Goal: Transaction & Acquisition: Book appointment/travel/reservation

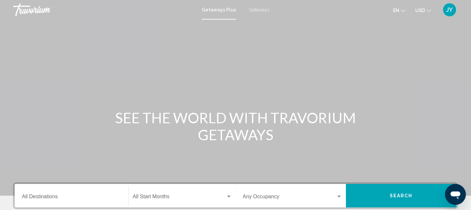
click at [258, 11] on span "Getaways" at bounding box center [259, 9] width 21 height 5
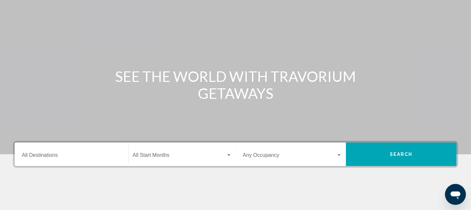
scroll to position [65, 0]
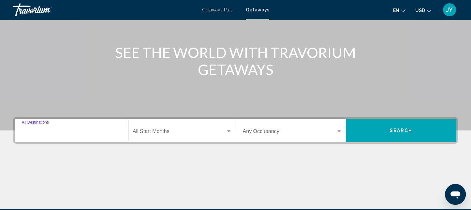
click at [79, 134] on input "Destination All Destinations" at bounding box center [71, 133] width 99 height 6
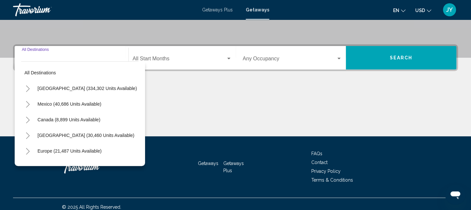
scroll to position [144, 0]
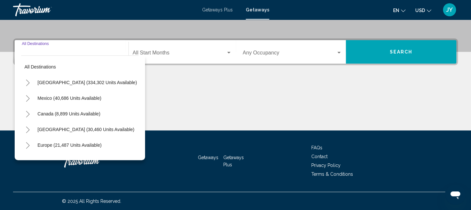
click at [27, 129] on icon "Toggle Caribbean & Atlantic Islands (30,460 units available)" at bounding box center [27, 130] width 5 height 7
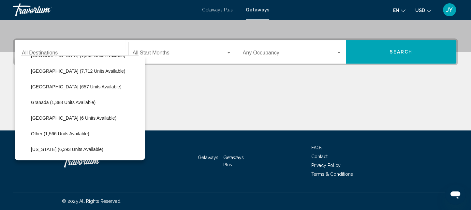
scroll to position [128, 0]
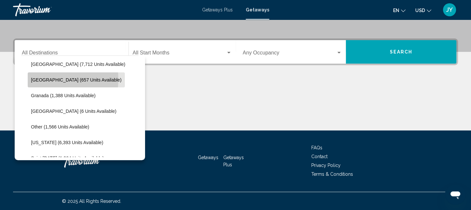
click at [43, 79] on span "Dominican Republic (657 units available)" at bounding box center [76, 79] width 91 height 5
type input "**********"
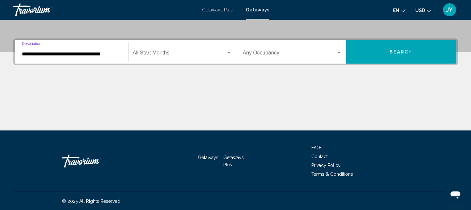
click at [341, 53] on div "Search widget" at bounding box center [339, 53] width 3 height 2
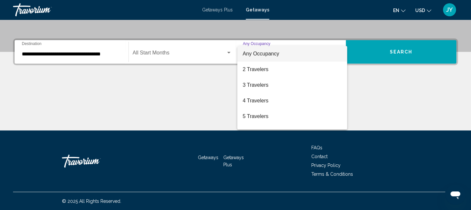
click at [202, 53] on div at bounding box center [235, 105] width 471 height 210
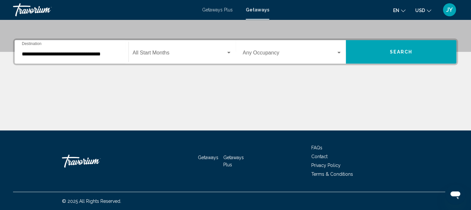
click at [221, 53] on span "Search widget" at bounding box center [179, 54] width 93 height 6
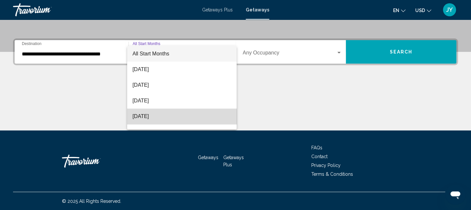
click at [202, 110] on span "December 2025" at bounding box center [181, 117] width 99 height 16
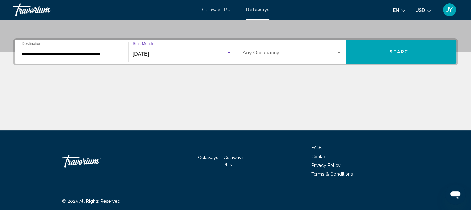
click at [411, 53] on span "Search" at bounding box center [401, 52] width 23 height 5
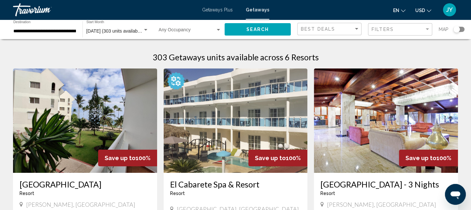
click at [206, 11] on span "Getaways Plus" at bounding box center [217, 9] width 31 height 5
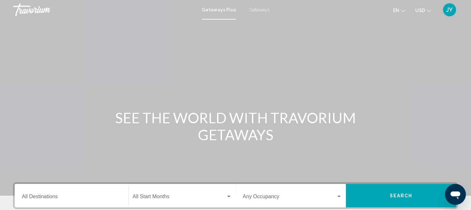
click at [79, 197] on input "Destination All Destinations" at bounding box center [71, 198] width 99 height 6
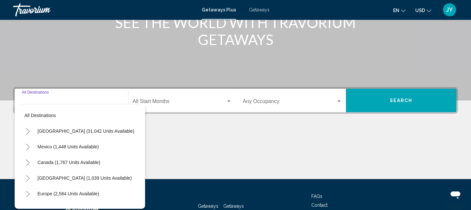
scroll to position [144, 0]
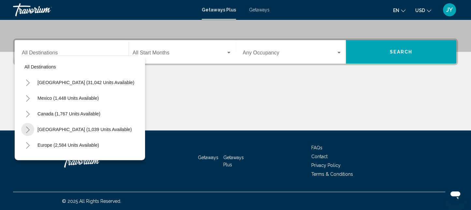
click at [28, 130] on icon "Toggle Caribbean & Atlantic Islands (1,039 units available)" at bounding box center [27, 130] width 5 height 7
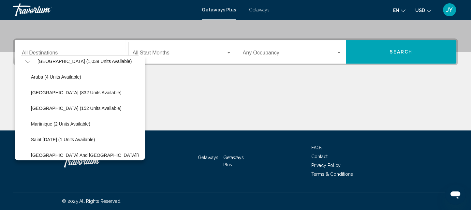
scroll to position [74, 0]
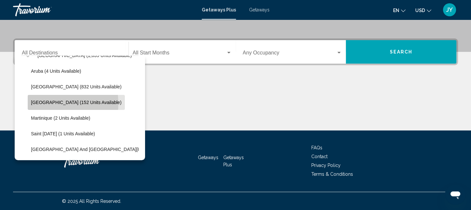
click at [40, 103] on span "Dominican Republic (152 units available)" at bounding box center [76, 102] width 91 height 5
type input "**********"
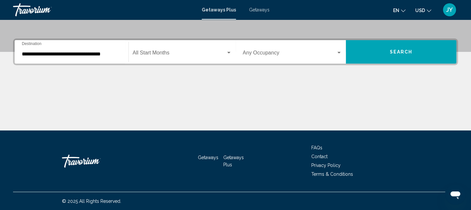
click at [194, 57] on div "Start Month All Start Months" at bounding box center [182, 52] width 99 height 21
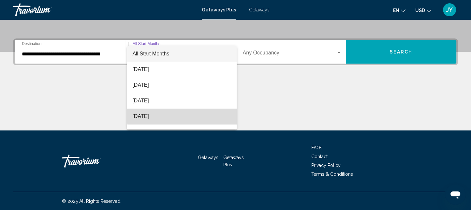
click at [184, 113] on span "December 2025" at bounding box center [181, 117] width 99 height 16
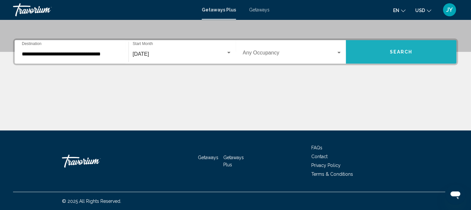
click at [425, 53] on button "Search" at bounding box center [401, 51] width 111 height 23
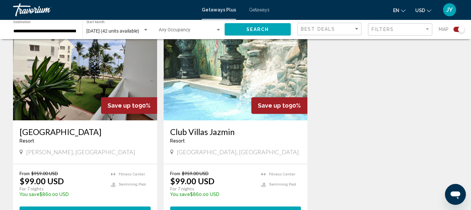
scroll to position [521, 0]
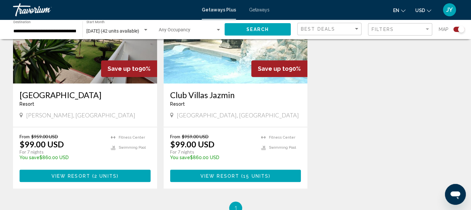
click at [245, 174] on span "15 units" at bounding box center [255, 176] width 25 height 5
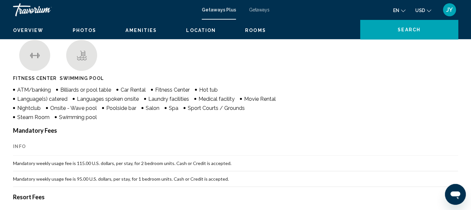
scroll to position [12, 0]
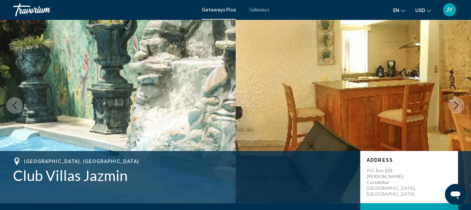
click at [455, 103] on icon "Next image" at bounding box center [457, 105] width 8 height 8
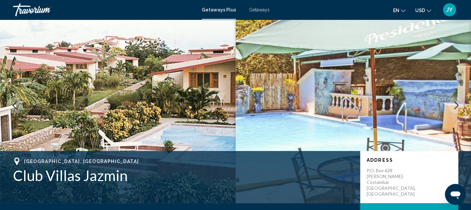
click at [455, 103] on icon "Next image" at bounding box center [457, 105] width 8 height 8
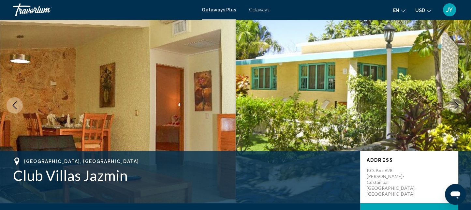
click at [455, 103] on icon "Next image" at bounding box center [457, 105] width 8 height 8
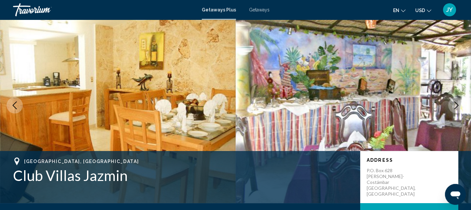
click at [455, 103] on icon "Next image" at bounding box center [457, 105] width 8 height 8
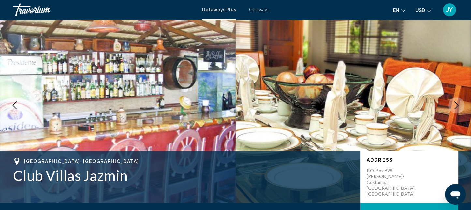
click at [455, 103] on icon "Next image" at bounding box center [457, 105] width 8 height 8
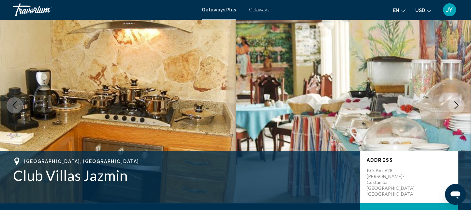
click at [455, 103] on icon "Next image" at bounding box center [457, 105] width 8 height 8
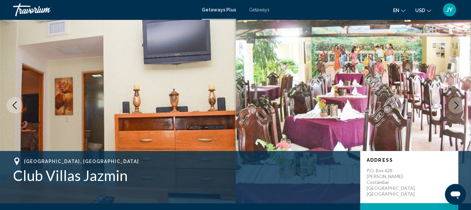
click at [455, 103] on icon "Next image" at bounding box center [457, 105] width 8 height 8
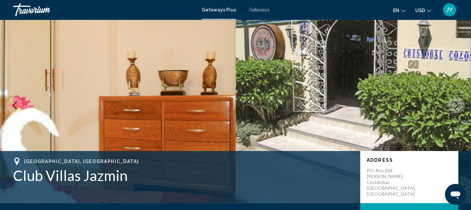
click at [455, 103] on icon "Next image" at bounding box center [457, 105] width 8 height 8
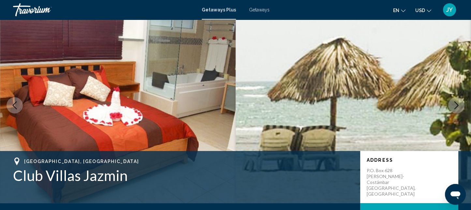
click at [455, 103] on icon "Next image" at bounding box center [457, 105] width 8 height 8
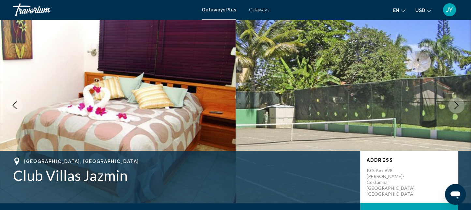
click at [455, 103] on icon "Next image" at bounding box center [457, 105] width 8 height 8
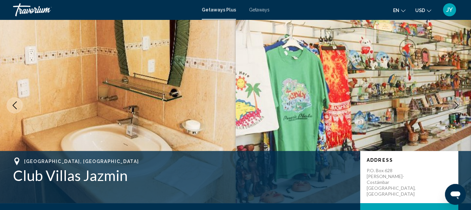
click at [455, 103] on icon "Next image" at bounding box center [457, 105] width 8 height 8
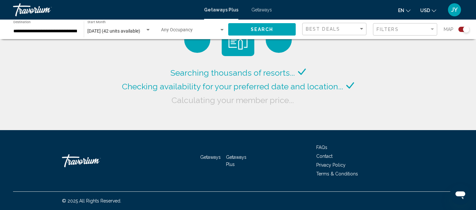
click at [259, 9] on span "Getaways" at bounding box center [261, 9] width 21 height 5
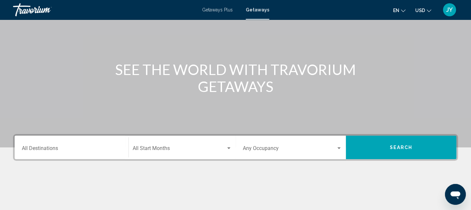
scroll to position [54, 0]
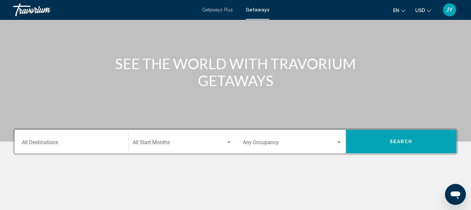
click at [87, 148] on div "Destination All Destinations" at bounding box center [71, 141] width 99 height 21
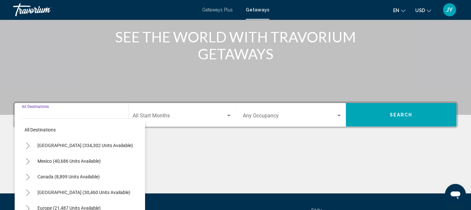
scroll to position [144, 0]
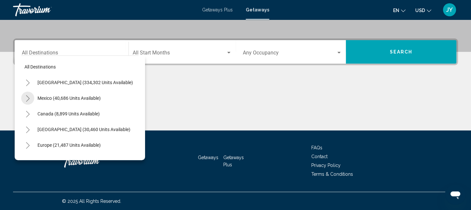
click at [26, 95] on button "Toggle Mexico (40,686 units available)" at bounding box center [27, 98] width 13 height 13
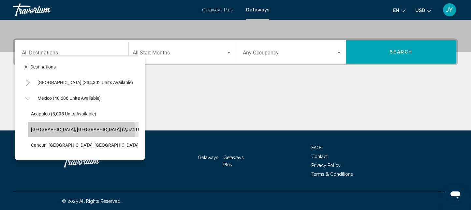
click at [77, 130] on span "Baja Peninsula, Los Cabos (2,574 units available)" at bounding box center [99, 129] width 136 height 5
type input "**********"
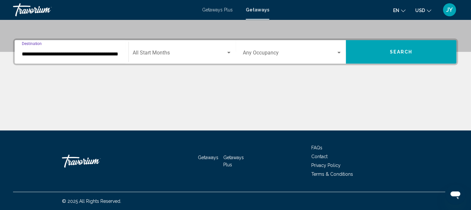
click at [206, 56] on span "Search widget" at bounding box center [179, 54] width 93 height 6
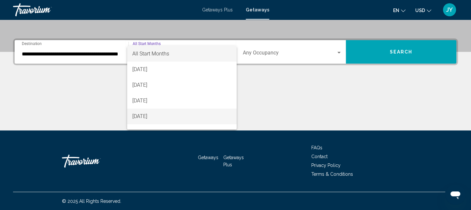
click at [191, 120] on span "December 2025" at bounding box center [181, 117] width 99 height 16
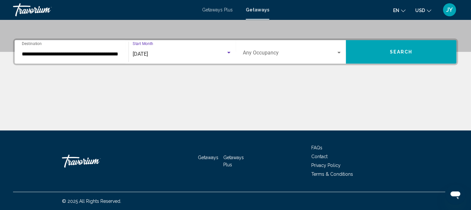
click at [406, 53] on span "Search" at bounding box center [401, 52] width 23 height 5
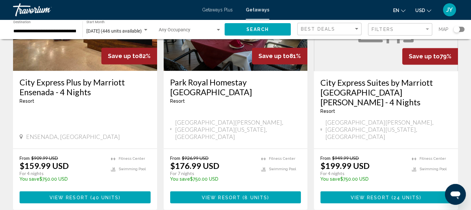
scroll to position [865, 0]
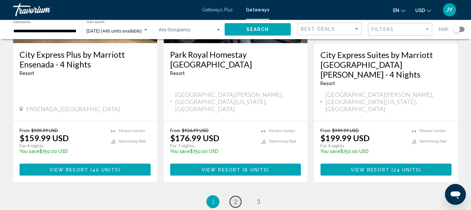
click at [232, 196] on link "page 2" at bounding box center [235, 201] width 11 height 11
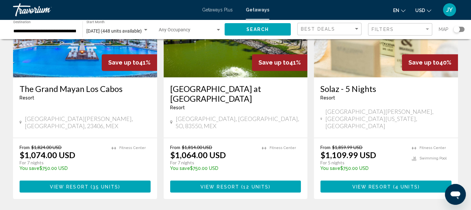
scroll to position [847, 0]
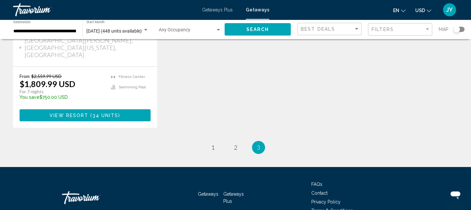
scroll to position [164, 0]
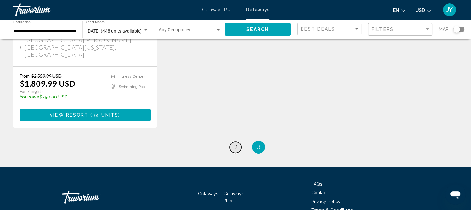
click at [234, 142] on link "page 2" at bounding box center [235, 147] width 11 height 11
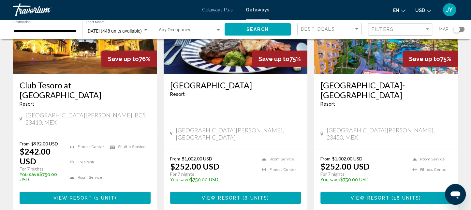
scroll to position [103, 0]
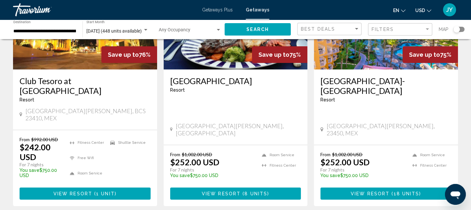
click at [104, 191] on span "1 unit" at bounding box center [105, 193] width 19 height 5
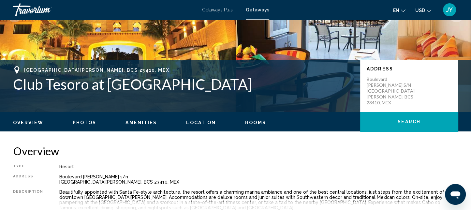
scroll to position [12, 0]
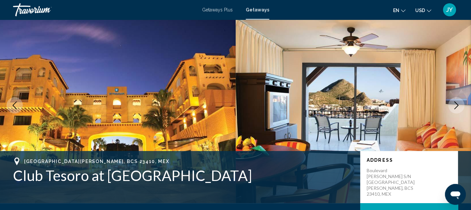
click at [457, 103] on icon "Next image" at bounding box center [457, 105] width 4 height 8
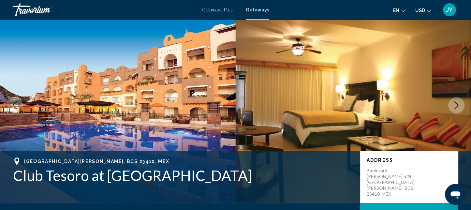
click at [457, 103] on icon "Next image" at bounding box center [457, 105] width 4 height 8
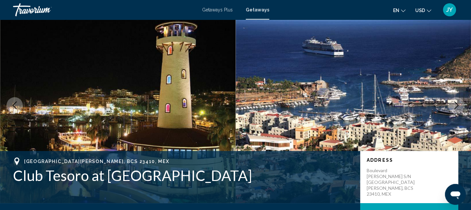
click at [457, 103] on icon "Next image" at bounding box center [457, 105] width 4 height 8
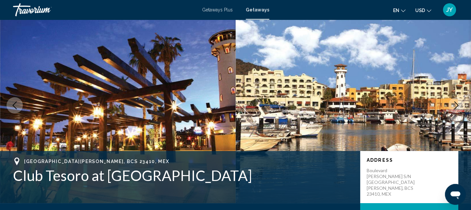
click at [457, 103] on icon "Next image" at bounding box center [457, 105] width 4 height 8
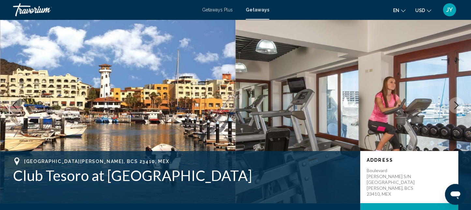
click at [457, 103] on icon "Next image" at bounding box center [457, 105] width 4 height 8
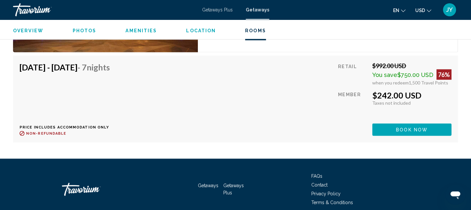
scroll to position [1145, 0]
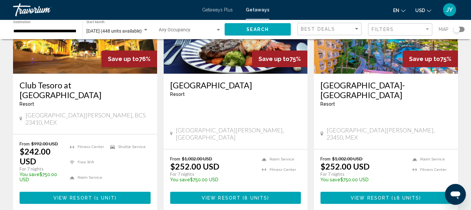
scroll to position [103, 0]
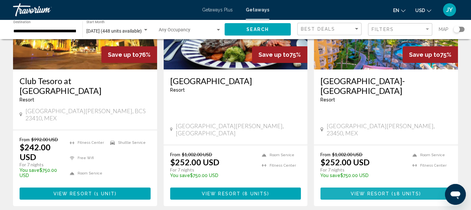
click at [386, 191] on span "View Resort" at bounding box center [370, 193] width 39 height 5
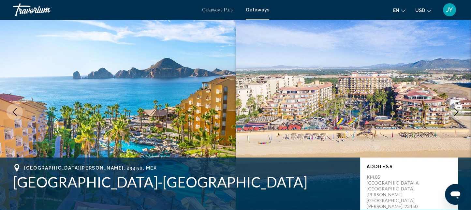
scroll to position [1, 0]
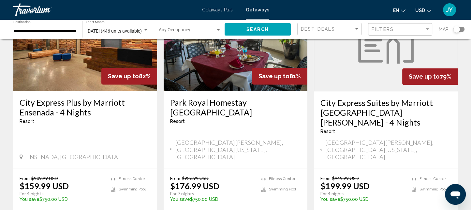
scroll to position [834, 0]
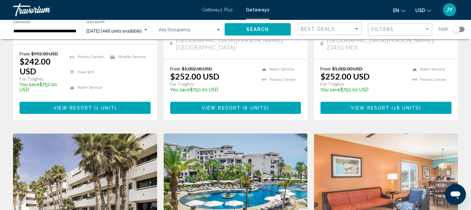
scroll to position [262, 0]
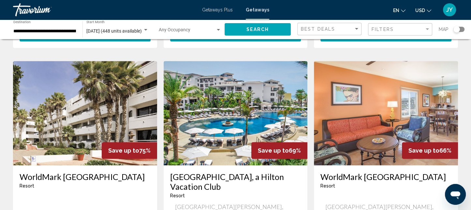
click at [249, 109] on img "Main content" at bounding box center [236, 113] width 144 height 104
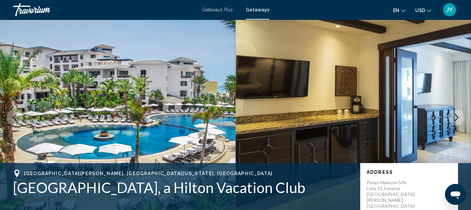
click at [215, 9] on span "Getaways Plus" at bounding box center [217, 9] width 31 height 5
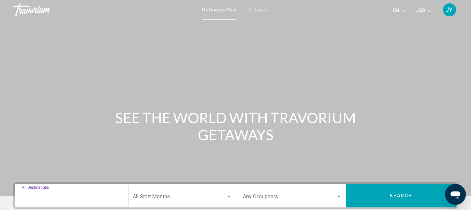
click at [69, 196] on input "Destination All Destinations" at bounding box center [71, 198] width 99 height 6
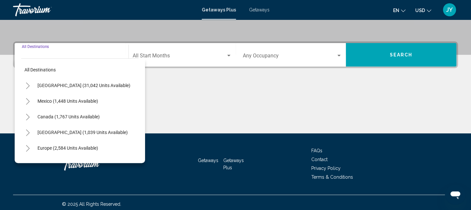
scroll to position [144, 0]
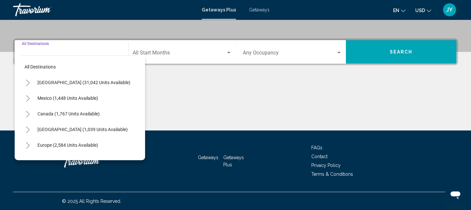
click at [29, 100] on icon "Toggle Mexico (1,448 units available)" at bounding box center [27, 98] width 5 height 7
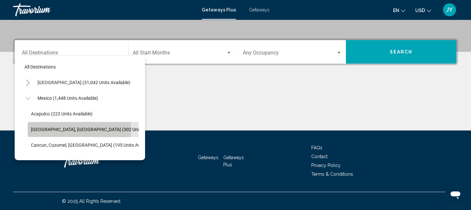
click at [29, 130] on button "Baja Peninsula, Los Cabos (302 units available)" at bounding box center [97, 129] width 139 height 15
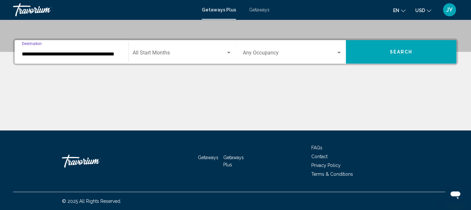
click at [25, 56] on input "**********" at bounding box center [71, 54] width 99 height 6
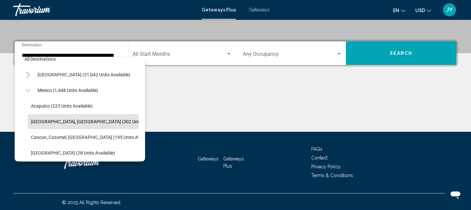
scroll to position [22, 0]
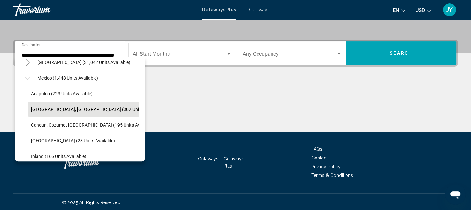
click at [29, 76] on icon "Toggle Mexico (1,448 units available)" at bounding box center [27, 78] width 5 height 7
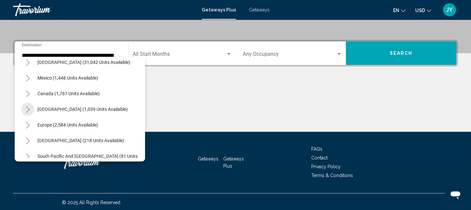
click at [26, 110] on icon "Toggle Caribbean & Atlantic Islands (1,039 units available)" at bounding box center [27, 109] width 5 height 7
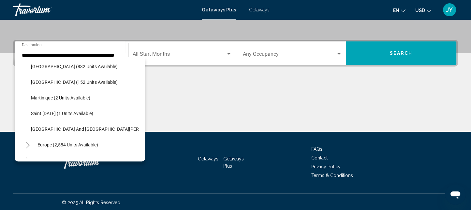
scroll to position [105, 0]
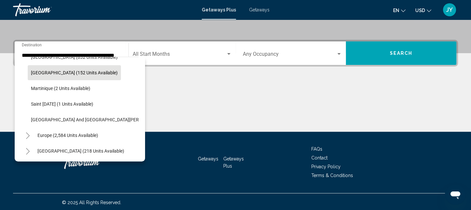
click at [82, 70] on span "Dominican Republic (152 units available)" at bounding box center [74, 72] width 87 height 5
type input "**********"
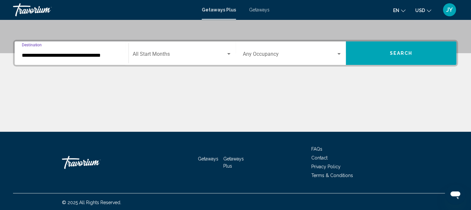
scroll to position [144, 0]
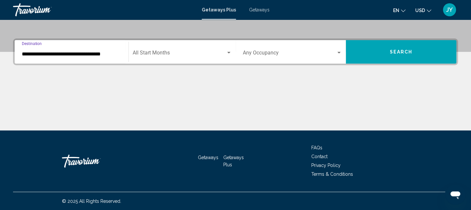
click at [192, 55] on span "Search widget" at bounding box center [179, 54] width 93 height 6
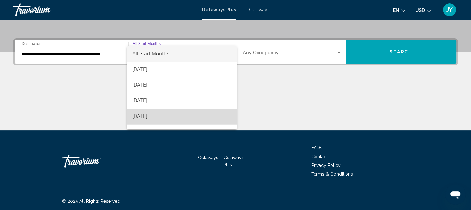
drag, startPoint x: 197, startPoint y: 111, endPoint x: 206, endPoint y: 101, distance: 13.4
click at [197, 111] on span "December 2025" at bounding box center [181, 117] width 99 height 16
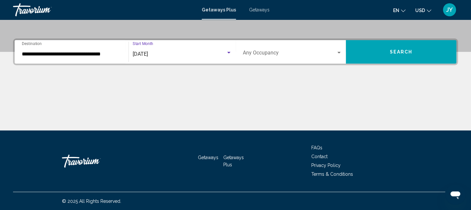
click at [431, 61] on button "Search" at bounding box center [401, 51] width 111 height 23
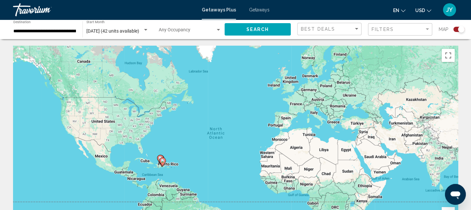
click at [57, 34] on div "**********" at bounding box center [44, 30] width 63 height 18
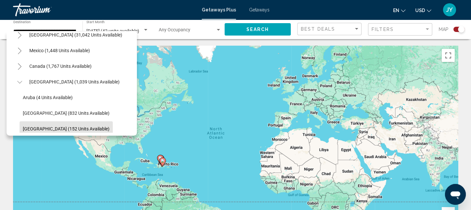
scroll to position [20, 0]
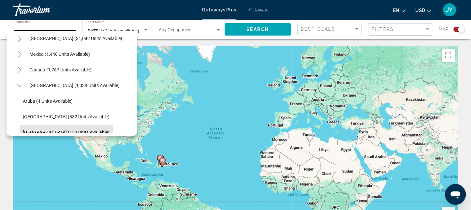
click at [18, 52] on icon "Toggle Mexico (1,448 units available)" at bounding box center [20, 54] width 4 height 7
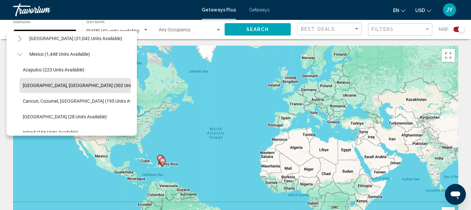
click at [23, 85] on span "Baja Peninsula, Los Cabos (302 units available)" at bounding box center [89, 85] width 133 height 5
type input "**********"
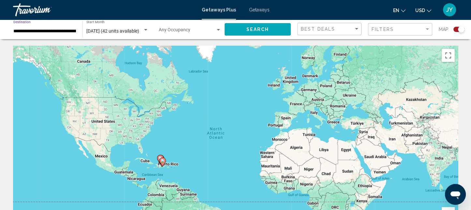
click at [269, 28] on button "Search" at bounding box center [258, 29] width 66 height 12
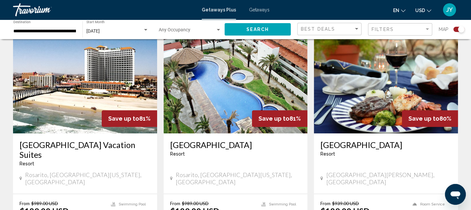
scroll to position [489, 0]
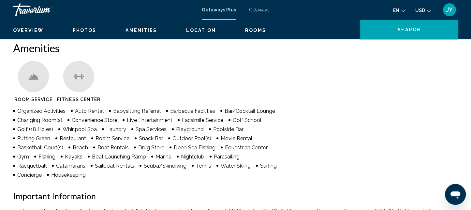
scroll to position [12, 0]
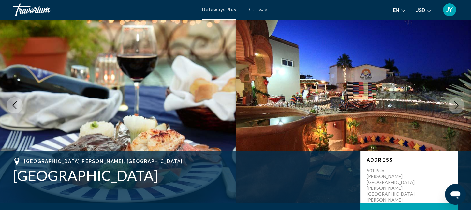
click at [454, 104] on icon "Next image" at bounding box center [457, 105] width 8 height 8
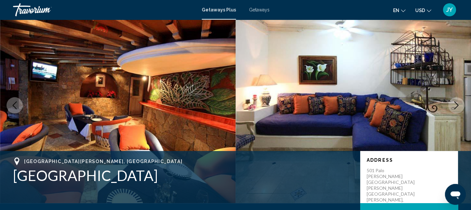
click at [454, 104] on icon "Next image" at bounding box center [457, 105] width 8 height 8
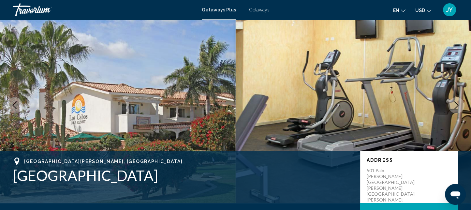
click at [454, 104] on icon "Next image" at bounding box center [457, 105] width 8 height 8
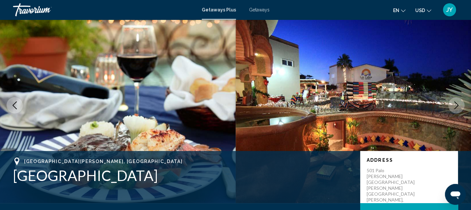
click at [454, 104] on icon "Next image" at bounding box center [457, 105] width 8 height 8
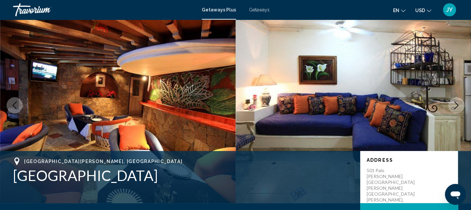
click at [454, 104] on icon "Next image" at bounding box center [457, 105] width 8 height 8
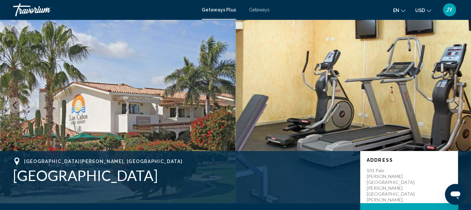
click at [454, 104] on icon "Next image" at bounding box center [457, 105] width 8 height 8
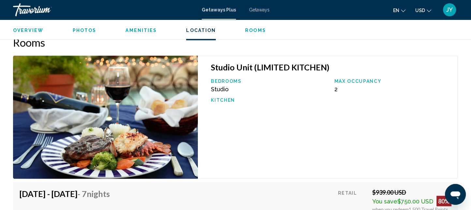
scroll to position [976, 0]
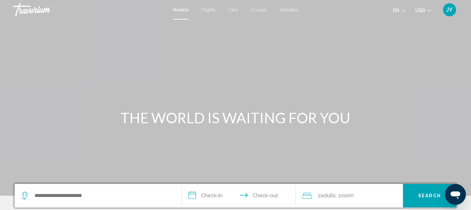
click at [46, 108] on div "Main content" at bounding box center [235, 98] width 471 height 196
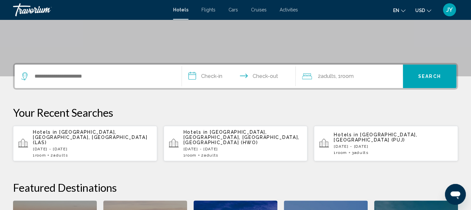
scroll to position [135, 0]
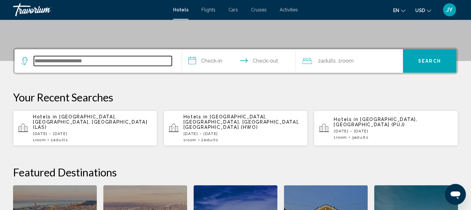
click at [38, 61] on input "Search widget" at bounding box center [103, 61] width 138 height 10
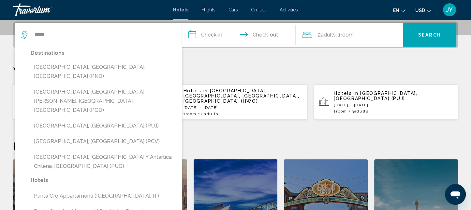
click at [58, 120] on button "[GEOGRAPHIC_DATA], [GEOGRAPHIC_DATA] (PUJ)" at bounding box center [103, 126] width 145 height 12
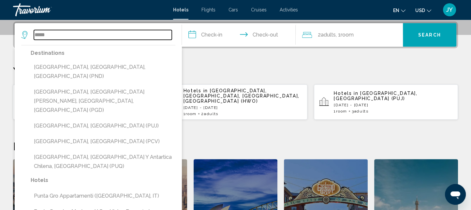
type input "**********"
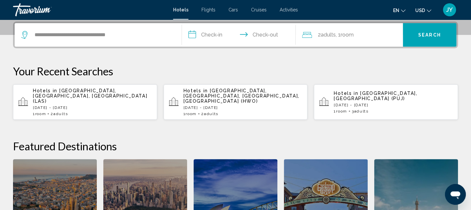
click at [230, 35] on input "**********" at bounding box center [240, 35] width 116 height 25
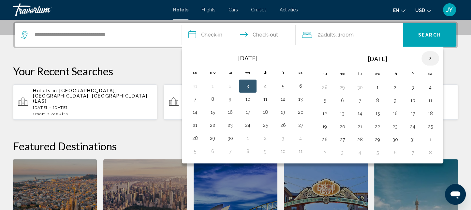
click at [426, 56] on th "Next month" at bounding box center [431, 58] width 18 height 14
click at [265, 126] on button "25" at bounding box center [265, 126] width 10 height 9
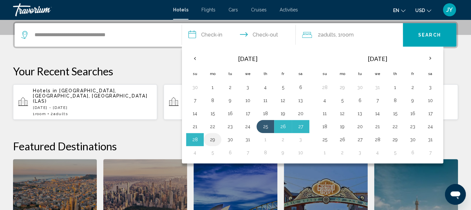
click at [211, 138] on button "29" at bounding box center [212, 139] width 10 height 9
type input "**********"
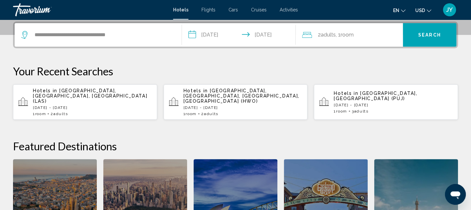
click at [425, 34] on span "Search" at bounding box center [429, 35] width 23 height 5
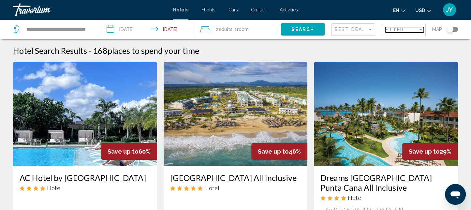
click at [420, 30] on div "Filter" at bounding box center [420, 30] width 3 height 2
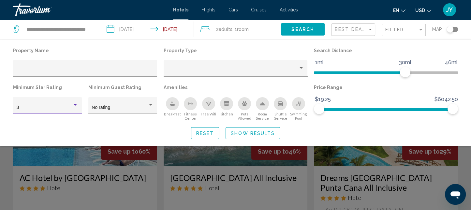
click at [76, 105] on div "Hotel Filters" at bounding box center [75, 105] width 3 height 2
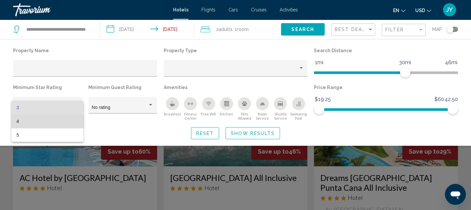
click at [68, 119] on span "4" at bounding box center [48, 121] width 62 height 14
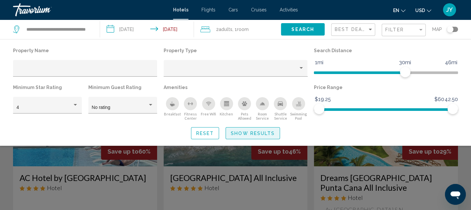
click at [246, 135] on span "Show Results" at bounding box center [253, 133] width 44 height 5
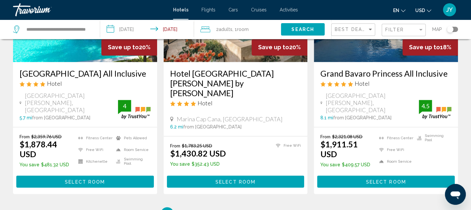
scroll to position [900, 0]
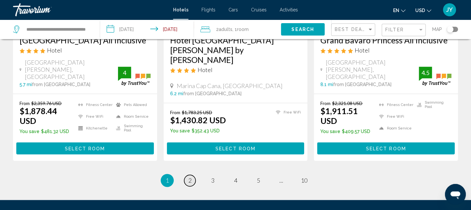
click at [189, 175] on link "page 2" at bounding box center [189, 180] width 11 height 11
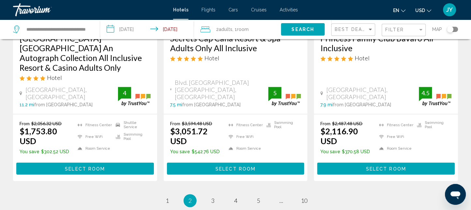
scroll to position [949, 0]
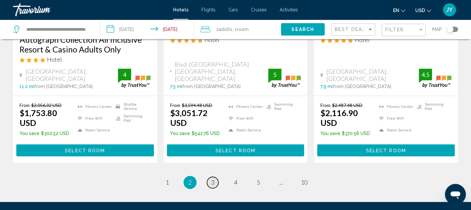
click at [209, 177] on link "page 3" at bounding box center [212, 182] width 11 height 11
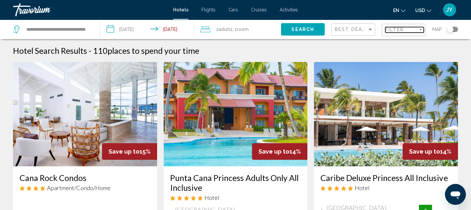
click at [419, 30] on div "Filter" at bounding box center [421, 29] width 6 height 5
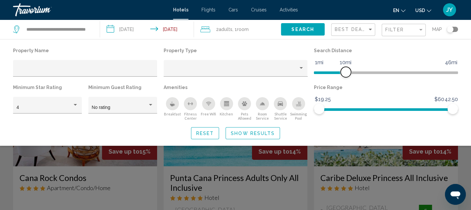
drag, startPoint x: 406, startPoint y: 75, endPoint x: 345, endPoint y: 75, distance: 60.7
click at [345, 75] on span "Hotel Filters" at bounding box center [346, 72] width 10 height 10
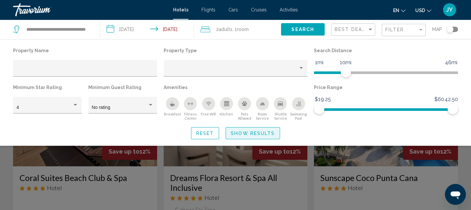
click at [230, 133] on button "Show Results" at bounding box center [253, 133] width 54 height 12
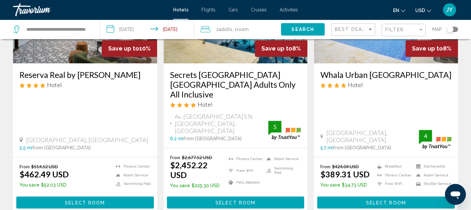
scroll to position [875, 0]
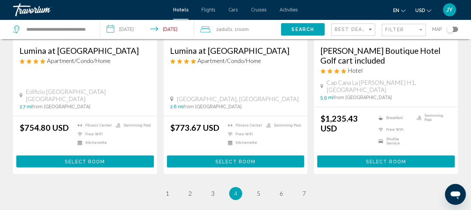
scroll to position [864, 0]
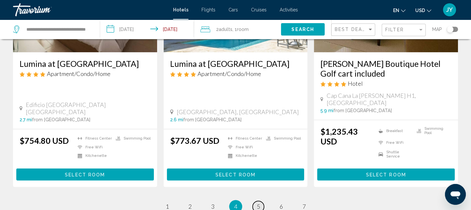
click at [261, 201] on link "page 5" at bounding box center [258, 206] width 11 height 11
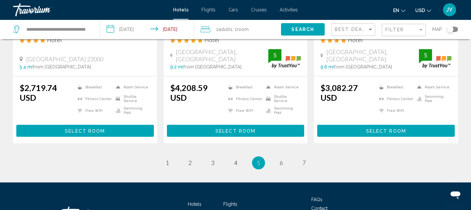
scroll to position [921, 0]
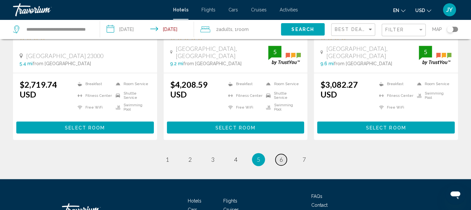
click at [277, 154] on link "page 6" at bounding box center [281, 159] width 11 height 11
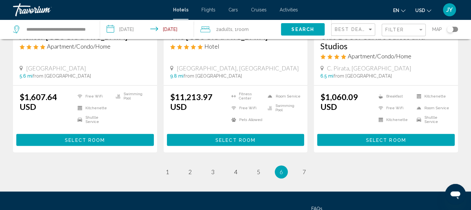
scroll to position [930, 0]
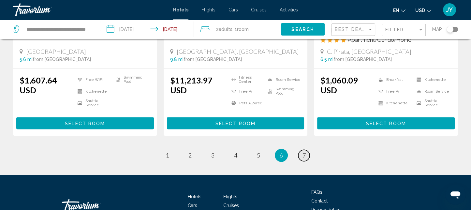
click at [305, 152] on span "7" at bounding box center [304, 155] width 3 height 7
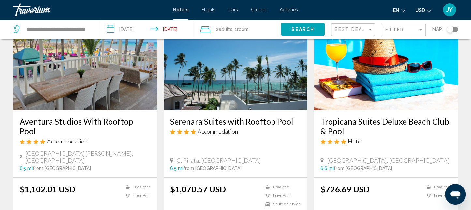
scroll to position [50, 0]
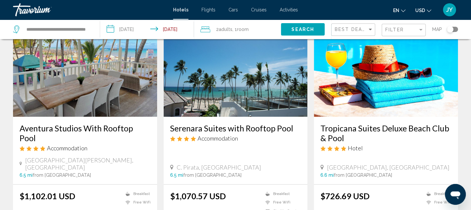
click at [215, 103] on img "Main content" at bounding box center [236, 64] width 144 height 104
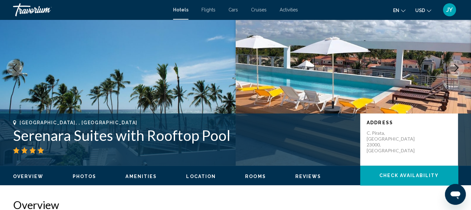
scroll to position [12, 0]
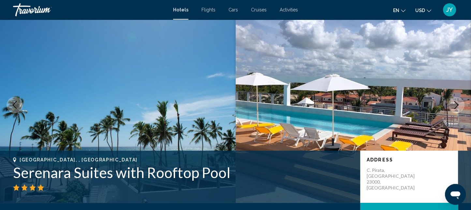
click at [457, 102] on icon "Next image" at bounding box center [457, 105] width 8 height 8
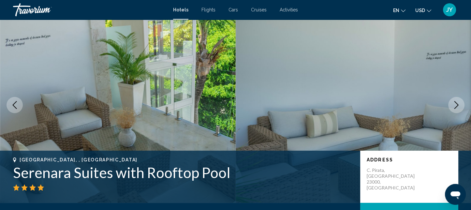
click at [457, 102] on icon "Next image" at bounding box center [457, 105] width 8 height 8
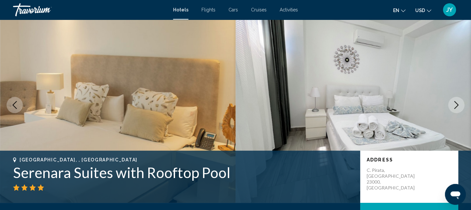
click at [457, 102] on icon "Next image" at bounding box center [457, 105] width 8 height 8
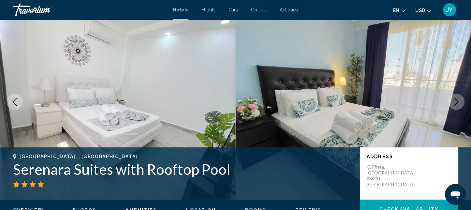
scroll to position [0, 0]
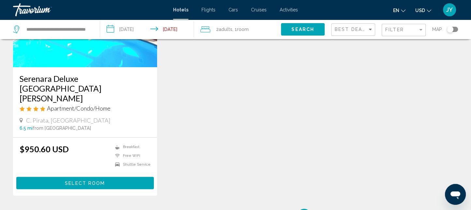
scroll to position [351, 0]
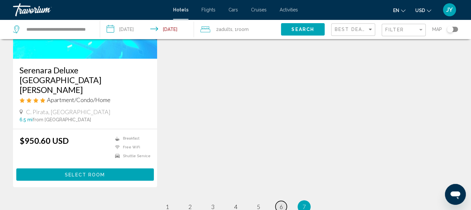
click at [282, 203] on span "6" at bounding box center [281, 206] width 3 height 7
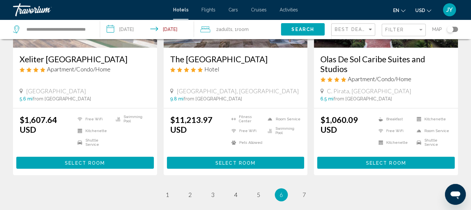
scroll to position [905, 0]
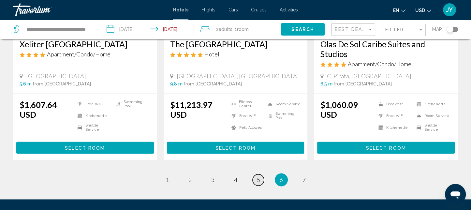
click at [257, 176] on span "5" at bounding box center [258, 179] width 3 height 7
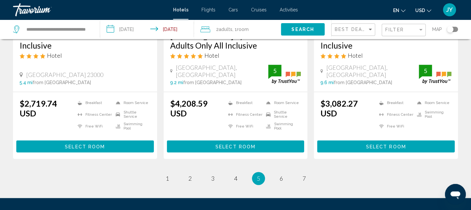
scroll to position [905, 0]
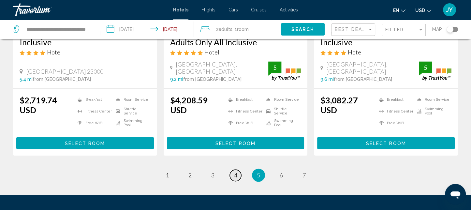
click at [234, 172] on span "4" at bounding box center [235, 175] width 3 height 7
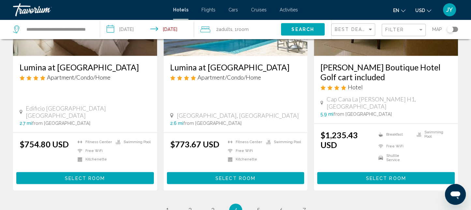
scroll to position [915, 0]
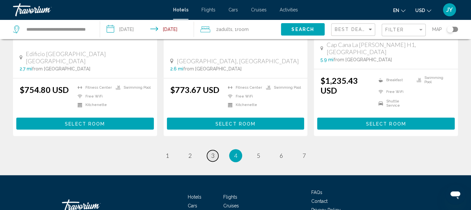
click at [209, 150] on link "page 3" at bounding box center [212, 155] width 11 height 11
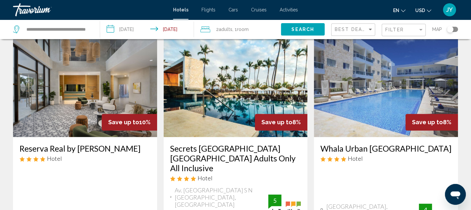
scroll to position [809, 0]
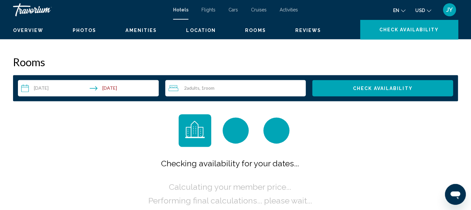
scroll to position [12, 0]
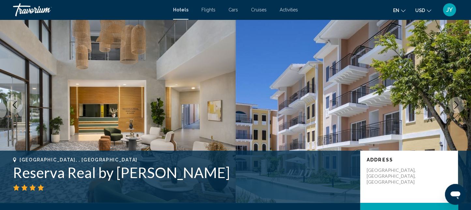
click at [457, 103] on icon "Next image" at bounding box center [457, 105] width 8 height 8
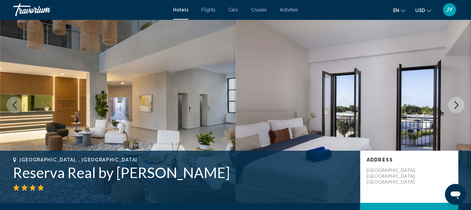
click at [457, 103] on icon "Next image" at bounding box center [457, 105] width 8 height 8
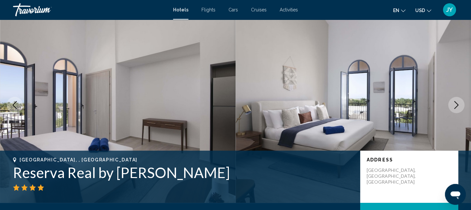
click at [457, 103] on icon "Next image" at bounding box center [457, 105] width 8 height 8
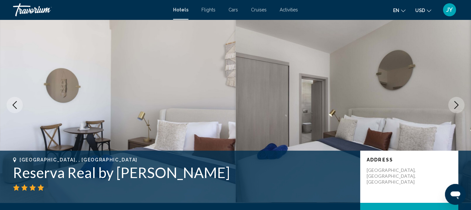
click at [457, 103] on icon "Next image" at bounding box center [457, 105] width 8 height 8
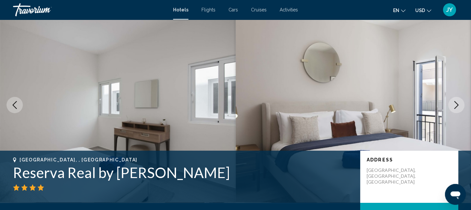
click at [457, 103] on icon "Next image" at bounding box center [457, 105] width 8 height 8
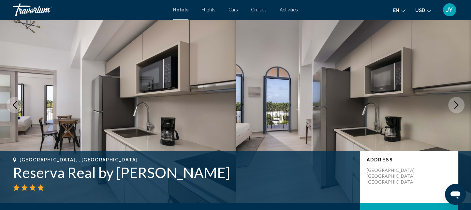
click at [457, 103] on icon "Next image" at bounding box center [457, 105] width 8 height 8
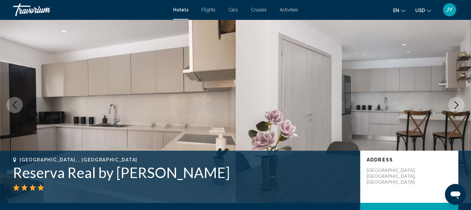
click at [457, 103] on icon "Next image" at bounding box center [457, 105] width 8 height 8
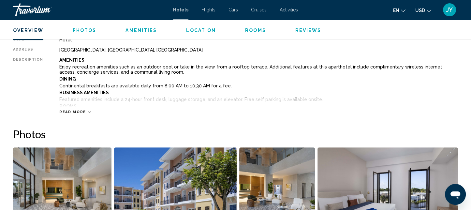
scroll to position [219, 0]
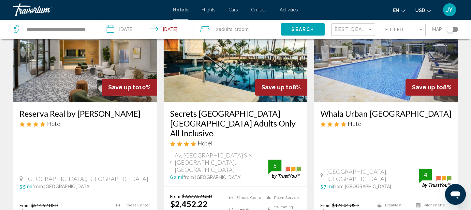
scroll to position [889, 0]
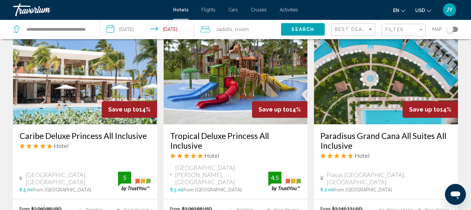
scroll to position [594, 0]
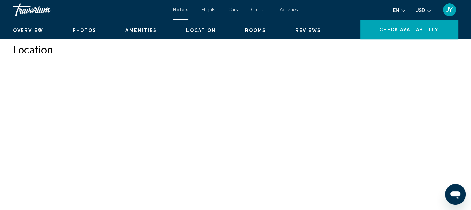
scroll to position [12, 0]
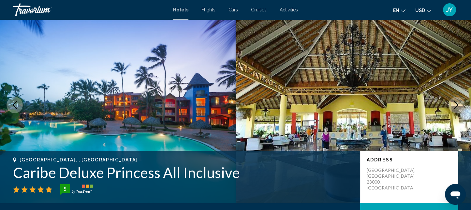
click at [457, 104] on icon "Next image" at bounding box center [457, 105] width 4 height 8
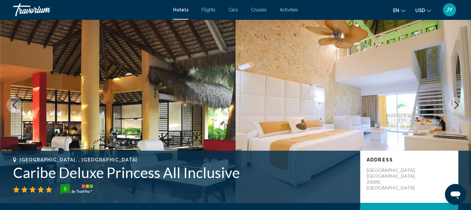
click at [457, 104] on icon "Next image" at bounding box center [457, 105] width 4 height 8
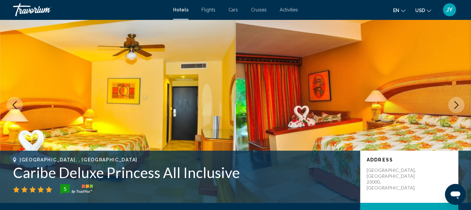
click at [457, 104] on icon "Next image" at bounding box center [457, 105] width 4 height 8
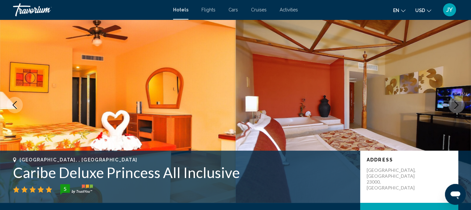
click at [457, 104] on icon "Next image" at bounding box center [457, 105] width 4 height 8
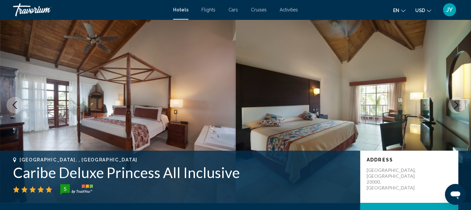
click at [457, 104] on icon "Next image" at bounding box center [457, 105] width 4 height 8
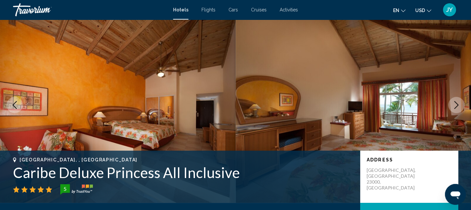
click at [457, 104] on icon "Next image" at bounding box center [457, 105] width 4 height 8
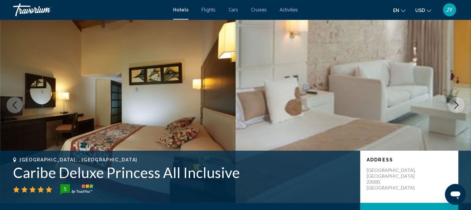
click at [457, 104] on icon "Next image" at bounding box center [457, 105] width 4 height 8
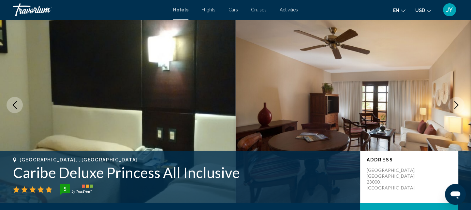
click at [457, 104] on icon "Next image" at bounding box center [457, 105] width 4 height 8
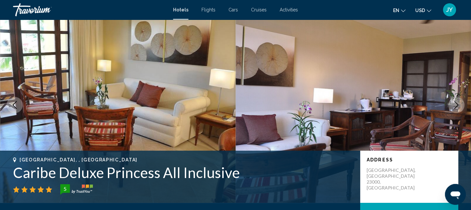
click at [457, 104] on icon "Next image" at bounding box center [457, 105] width 4 height 8
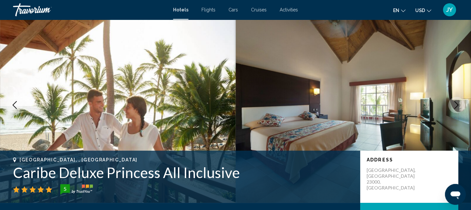
click at [457, 104] on icon "Next image" at bounding box center [457, 105] width 4 height 8
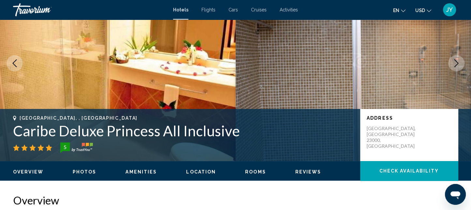
scroll to position [0, 0]
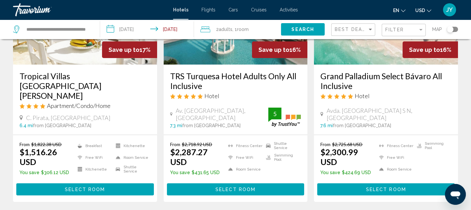
scroll to position [112, 0]
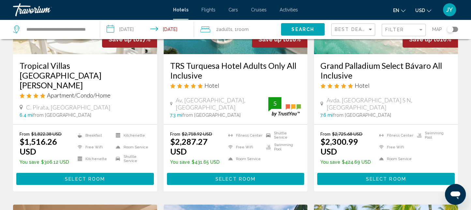
click at [83, 176] on span "Select Room" at bounding box center [85, 178] width 40 height 5
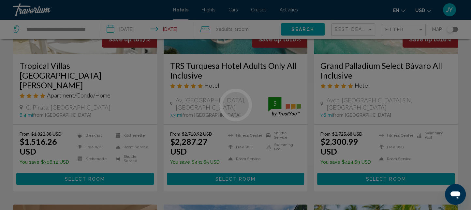
scroll to position [12, 0]
